Goal: Obtain resource: Obtain resource

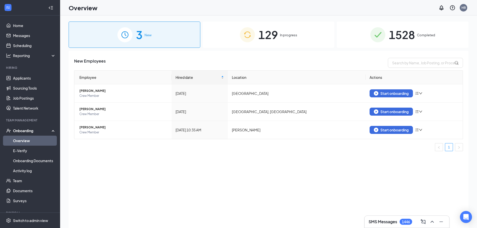
click at [391, 34] on span "1528" at bounding box center [402, 34] width 26 height 17
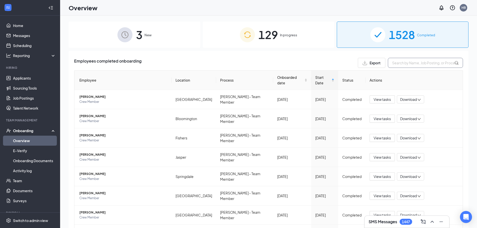
click at [403, 58] on input "text" at bounding box center [425, 63] width 75 height 10
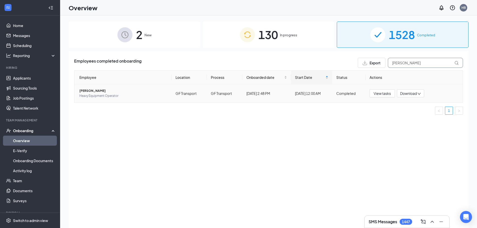
type input "[PERSON_NAME]"
click at [98, 91] on span "[PERSON_NAME]" at bounding box center [123, 90] width 88 height 5
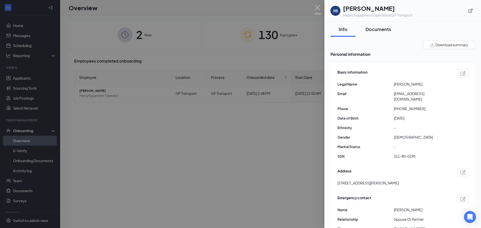
click at [393, 28] on button "Documents" at bounding box center [378, 29] width 36 height 15
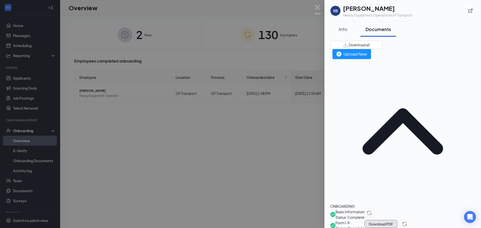
click at [397, 220] on button "Download PDF" at bounding box center [380, 224] width 33 height 8
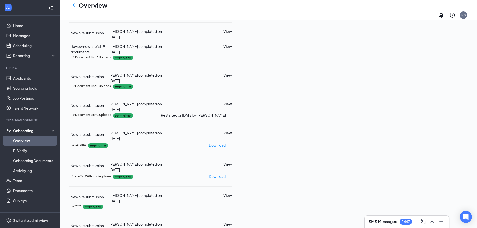
scroll to position [139, 0]
click at [232, 101] on button "View" at bounding box center [227, 104] width 9 height 6
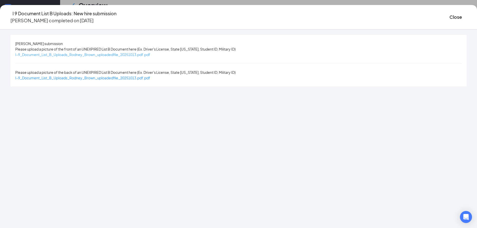
click at [150, 54] on span "I-9_Document_List_B_Uploads_Rodney_Brown_uploadedfile_20251013.pdf.pdf" at bounding box center [82, 54] width 135 height 5
click at [450, 18] on button "Close" at bounding box center [456, 17] width 13 height 7
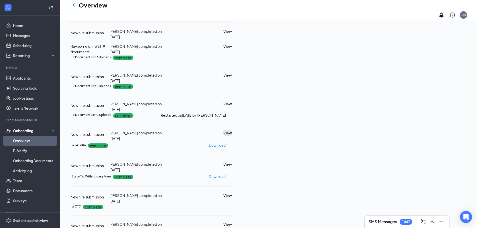
click at [232, 130] on button "View" at bounding box center [227, 133] width 9 height 6
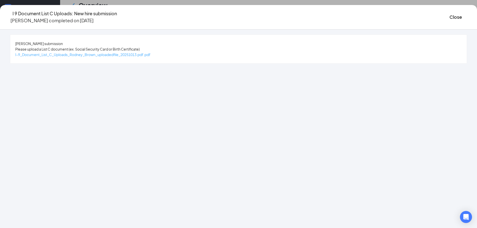
click at [151, 55] on span "I-9_Document_List_C_Uploads_Rodney_Brown_uploadedfile_20251013.pdf.pdf" at bounding box center [82, 54] width 135 height 5
click at [450, 17] on button "Close" at bounding box center [456, 17] width 13 height 7
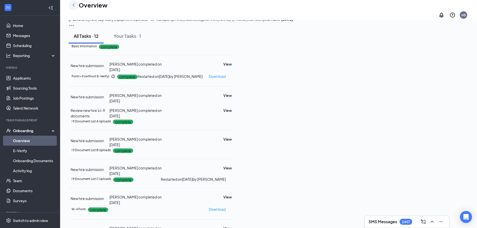
click at [74, 8] on icon "ChevronLeft" at bounding box center [74, 5] width 6 height 6
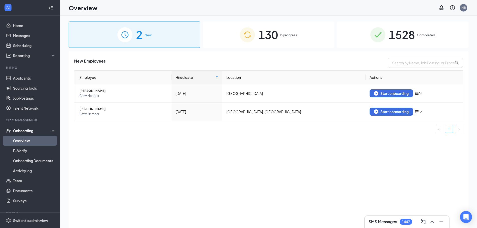
click at [377, 31] on img at bounding box center [377, 34] width 15 height 15
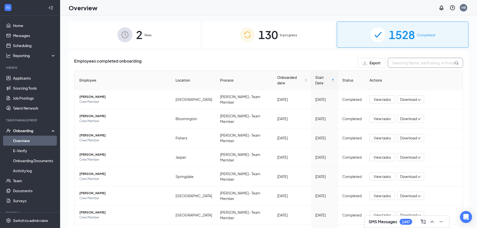
click at [396, 63] on input "text" at bounding box center [425, 63] width 75 height 10
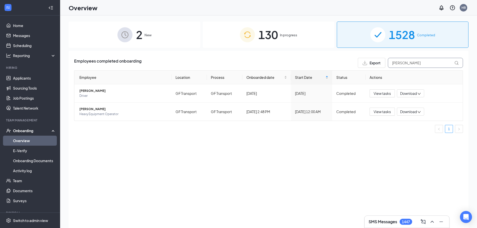
type input "[PERSON_NAME]"
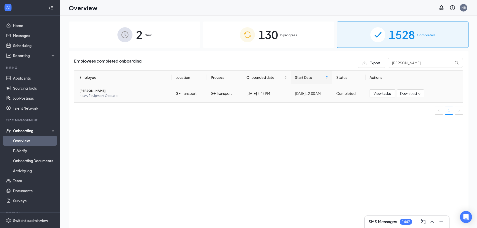
click at [403, 94] on span "Download" at bounding box center [408, 93] width 17 height 5
click at [409, 119] on div "Download files" at bounding box center [416, 127] width 33 height 16
click at [95, 92] on span "[PERSON_NAME]" at bounding box center [123, 90] width 88 height 5
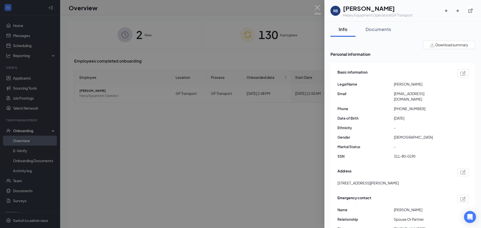
click at [308, 34] on div at bounding box center [240, 114] width 481 height 228
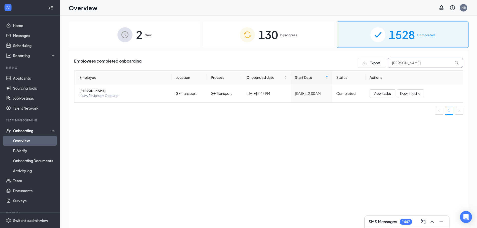
drag, startPoint x: 428, startPoint y: 64, endPoint x: 363, endPoint y: 59, distance: 65.6
click at [363, 59] on div "Export [PERSON_NAME]" at bounding box center [410, 63] width 105 height 10
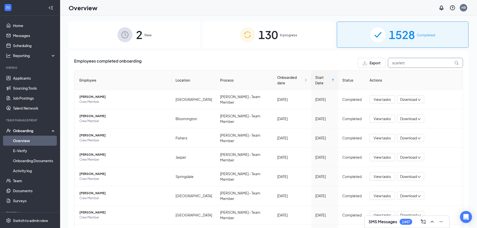
type input "scarlett"
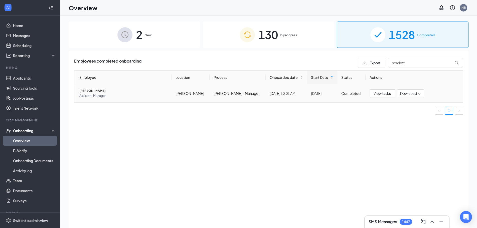
click at [412, 94] on span "Download" at bounding box center [408, 93] width 17 height 5
click at [408, 119] on div "Download files" at bounding box center [413, 127] width 33 height 16
click at [101, 89] on span "[PERSON_NAME]" at bounding box center [123, 90] width 88 height 5
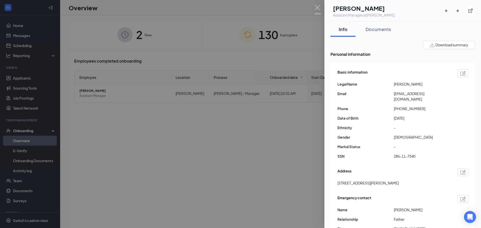
click at [258, 36] on div at bounding box center [240, 114] width 481 height 228
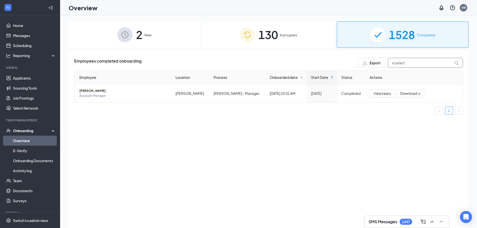
drag, startPoint x: 415, startPoint y: 59, endPoint x: 367, endPoint y: 57, distance: 48.1
click at [367, 59] on div "Export scarlett" at bounding box center [410, 63] width 105 height 10
type input "[PERSON_NAME]"
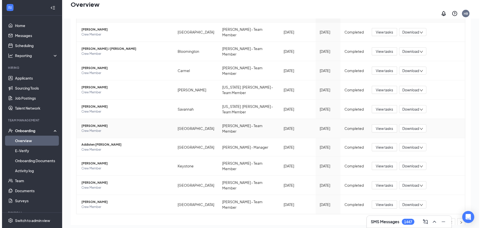
scroll to position [50, 0]
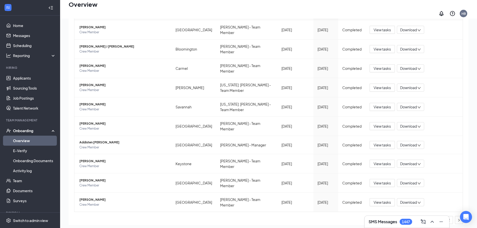
click at [437, 216] on ul "1 2" at bounding box center [268, 220] width 389 height 8
click at [445, 216] on link "2" at bounding box center [449, 220] width 8 height 8
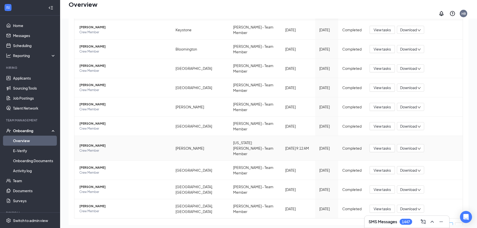
click at [400, 146] on span "Download" at bounding box center [408, 148] width 17 height 5
click at [414, 162] on div "Download files" at bounding box center [410, 170] width 33 height 16
click at [93, 143] on span "[PERSON_NAME]" at bounding box center [123, 145] width 88 height 5
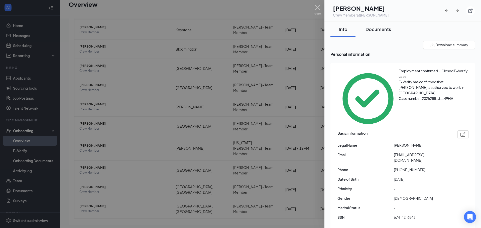
click at [376, 27] on div "Documents" at bounding box center [378, 29] width 26 height 6
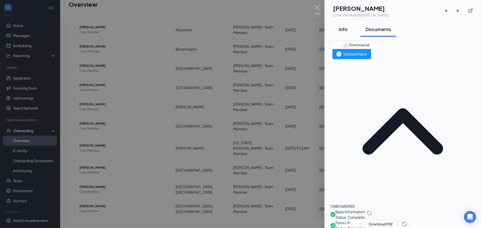
click at [346, 30] on div "Info" at bounding box center [342, 29] width 15 height 6
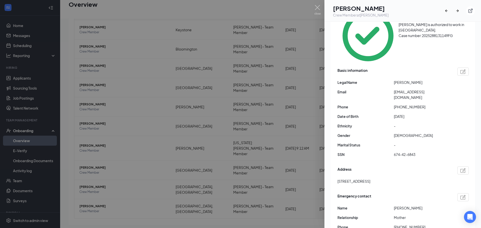
scroll to position [75, 0]
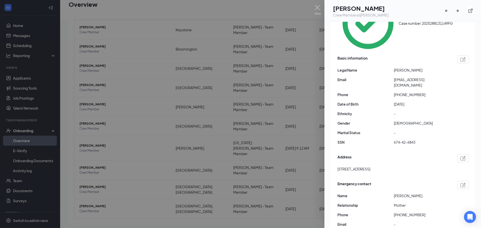
drag, startPoint x: 421, startPoint y: 159, endPoint x: 394, endPoint y: 161, distance: 26.4
click at [394, 193] on span "[PERSON_NAME]" at bounding box center [422, 196] width 56 height 6
copy span "[PERSON_NAME]"
drag, startPoint x: 419, startPoint y: 178, endPoint x: 398, endPoint y: 180, distance: 20.4
click at [398, 212] on span "[PHONE_NUMBER]" at bounding box center [422, 215] width 56 height 6
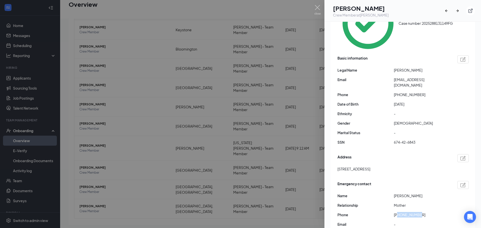
copy span "9124412131"
